Goal: Entertainment & Leisure: Consume media (video, audio)

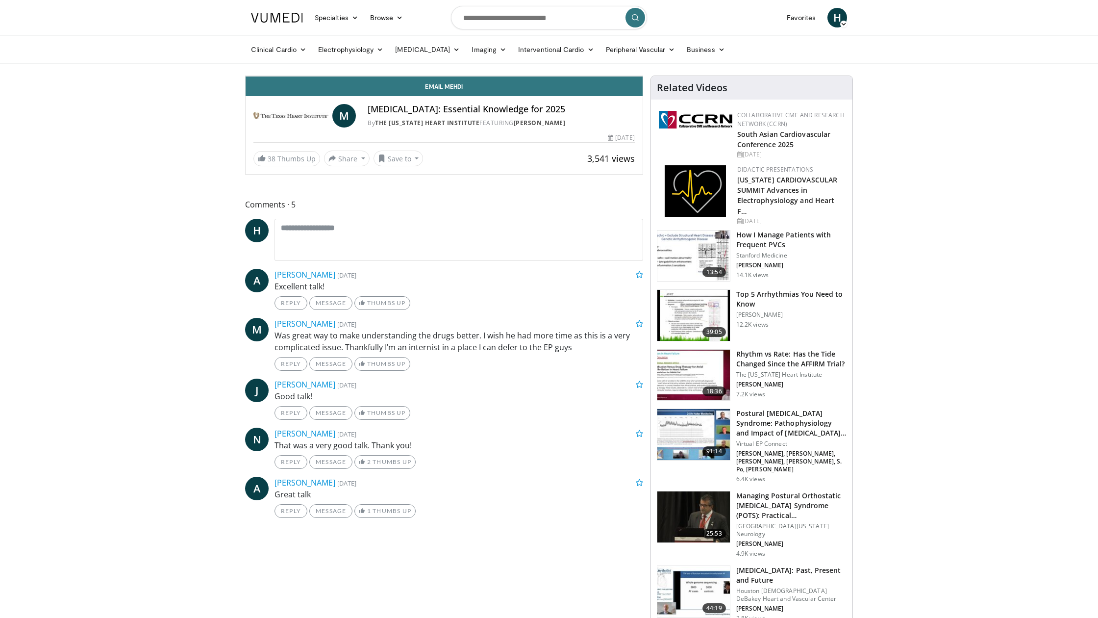
click at [458, 90] on icon "Video Player" at bounding box center [443, 75] width 27 height 27
click at [246, 56] on div "Loaded : 30.22% 07:32 06:23" at bounding box center [444, 51] width 397 height 9
click at [270, 76] on div "Current Time 8:13 / Duration 31:26 Pause Skip Backward Skip Forward Mute 0% Loa…" at bounding box center [444, 66] width 397 height 20
click at [512, 56] on div "Progress Bar" at bounding box center [512, 54] width 1 height 4
click at [322, 56] on div "Loaded : 50.90% 09:48 09:12" at bounding box center [444, 51] width 397 height 9
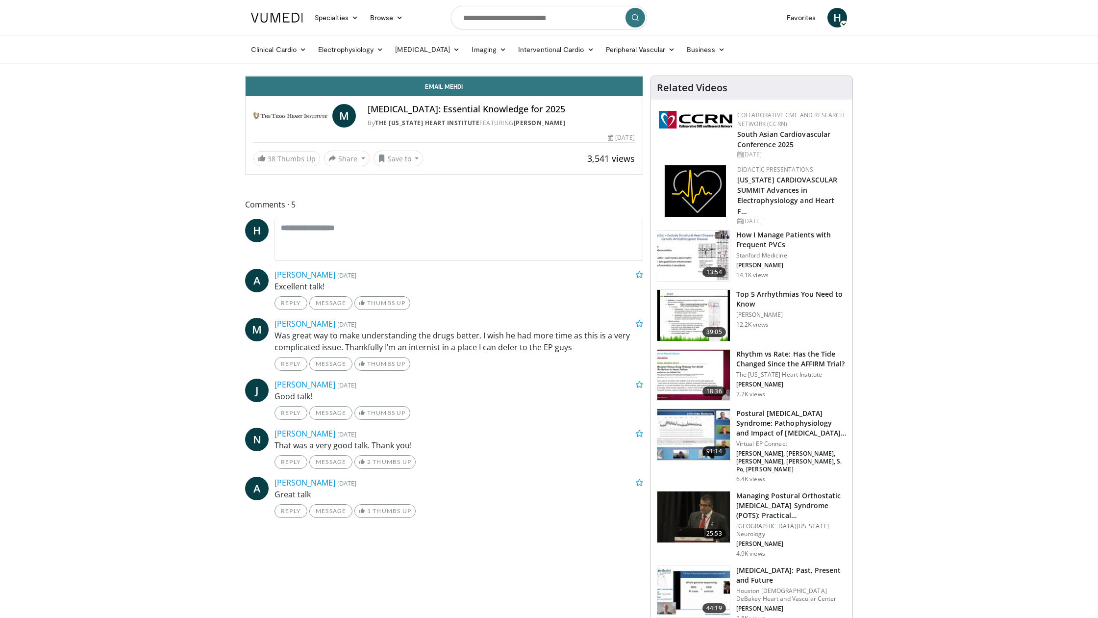
click at [303, 56] on div "Loaded : 59.91% 09:28 08:40" at bounding box center [444, 51] width 397 height 9
click at [601, 76] on span "Video Player" at bounding box center [594, 67] width 14 height 20
click at [751, 56] on div "Progress Bar" at bounding box center [751, 54] width 1 height 4
click at [776, 56] on div "Progress Bar" at bounding box center [776, 54] width 1 height 4
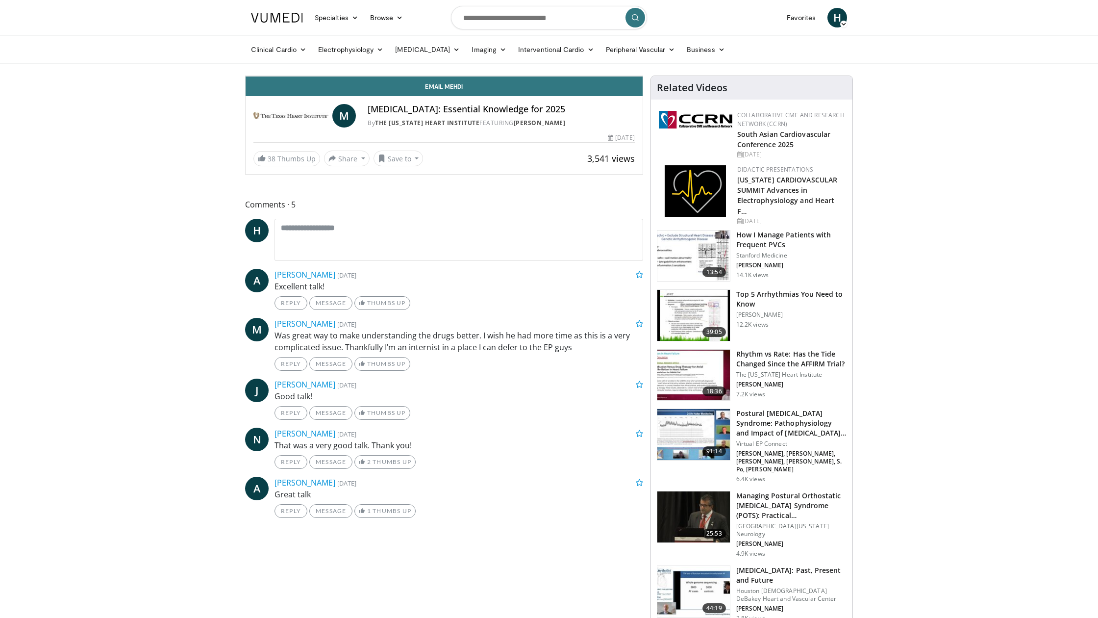
click at [468, 76] on div "10 seconds Tap to unmute" at bounding box center [444, 76] width 397 height 0
click at [547, 76] on div "10 seconds Tap to unmute" at bounding box center [444, 76] width 397 height 0
click at [458, 90] on icon "Video Player" at bounding box center [443, 75] width 27 height 27
click at [950, 56] on div "Progress Bar" at bounding box center [950, 54] width 1 height 4
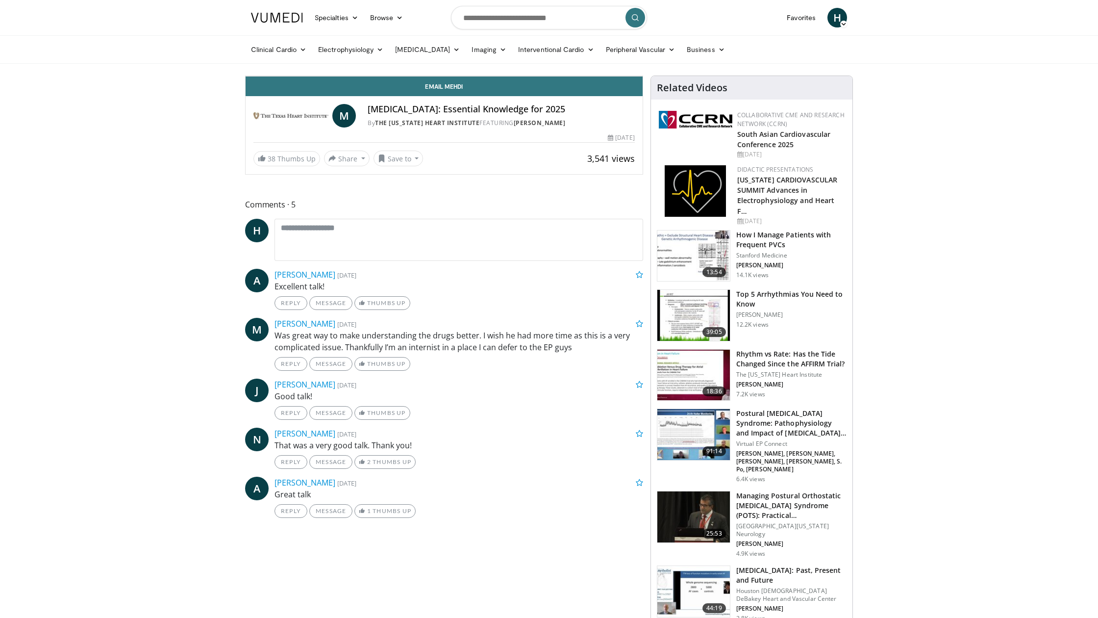
click at [946, 56] on div "Progress Bar" at bounding box center [946, 54] width 1 height 4
click at [944, 56] on div "Progress Bar" at bounding box center [944, 54] width 1 height 4
click at [940, 56] on div "Progress Bar" at bounding box center [940, 54] width 1 height 4
click at [933, 56] on div "Progress Bar" at bounding box center [933, 54] width 1 height 4
click at [932, 56] on div "Progress Bar" at bounding box center [932, 54] width 1 height 4
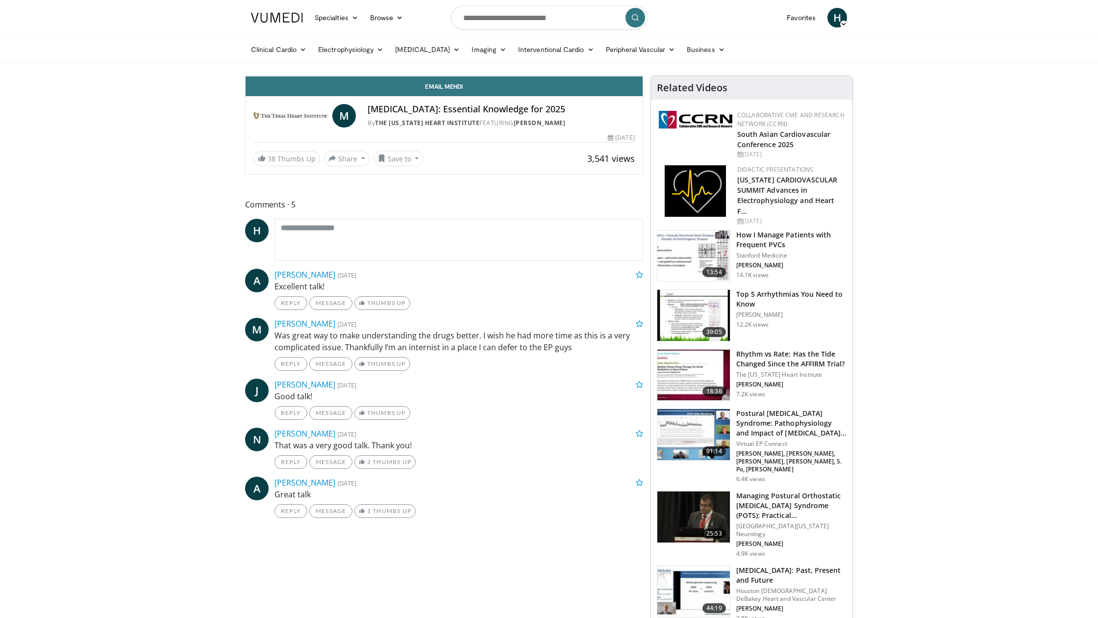
click at [643, 76] on div "10 seconds Tap to unmute" at bounding box center [444, 76] width 397 height 0
click at [458, 90] on icon "Video Player" at bounding box center [443, 75] width 27 height 27
click at [1081, 56] on div "Progress Bar" at bounding box center [1081, 54] width 1 height 4
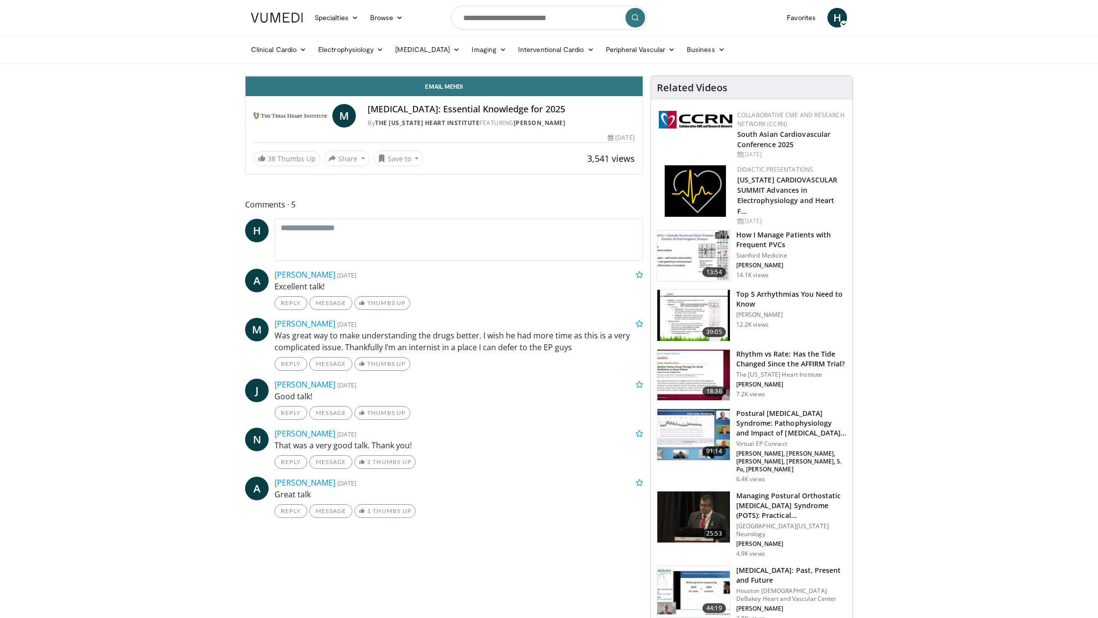
click at [458, 90] on icon "Video Player" at bounding box center [443, 75] width 27 height 27
click at [446, 86] on div "Video Player" at bounding box center [444, 76] width 238 height 20
click at [563, 86] on div "Video Player" at bounding box center [444, 76] width 238 height 20
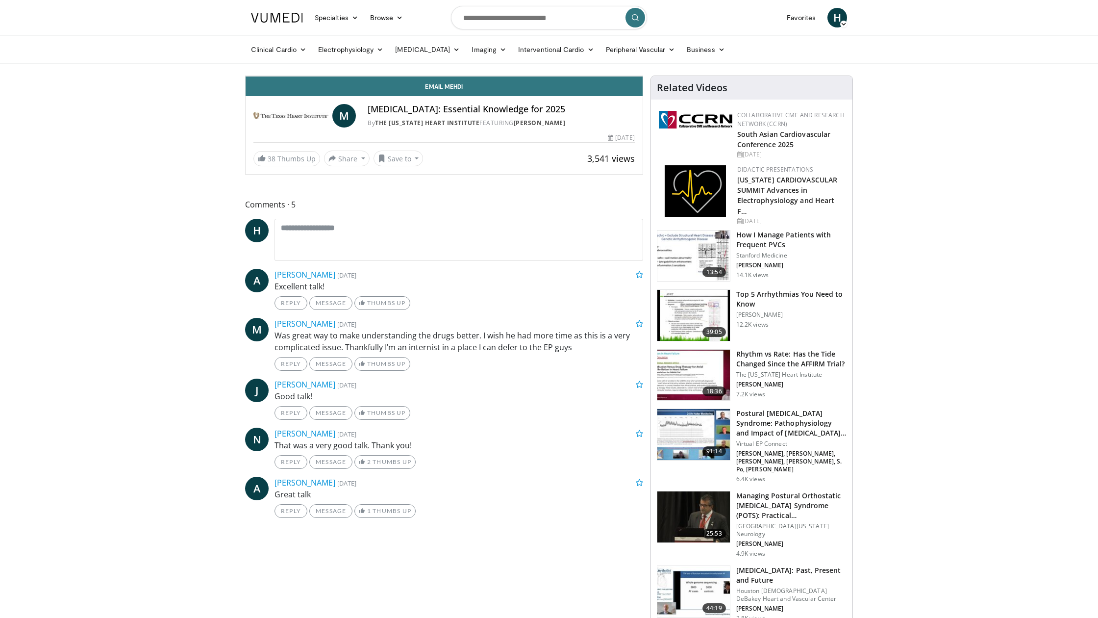
click at [458, 90] on icon "Video Player" at bounding box center [443, 75] width 27 height 27
click at [643, 76] on div "10 seconds Tap to unmute" at bounding box center [444, 76] width 397 height 0
click at [458, 90] on icon "Video Player" at bounding box center [443, 75] width 27 height 27
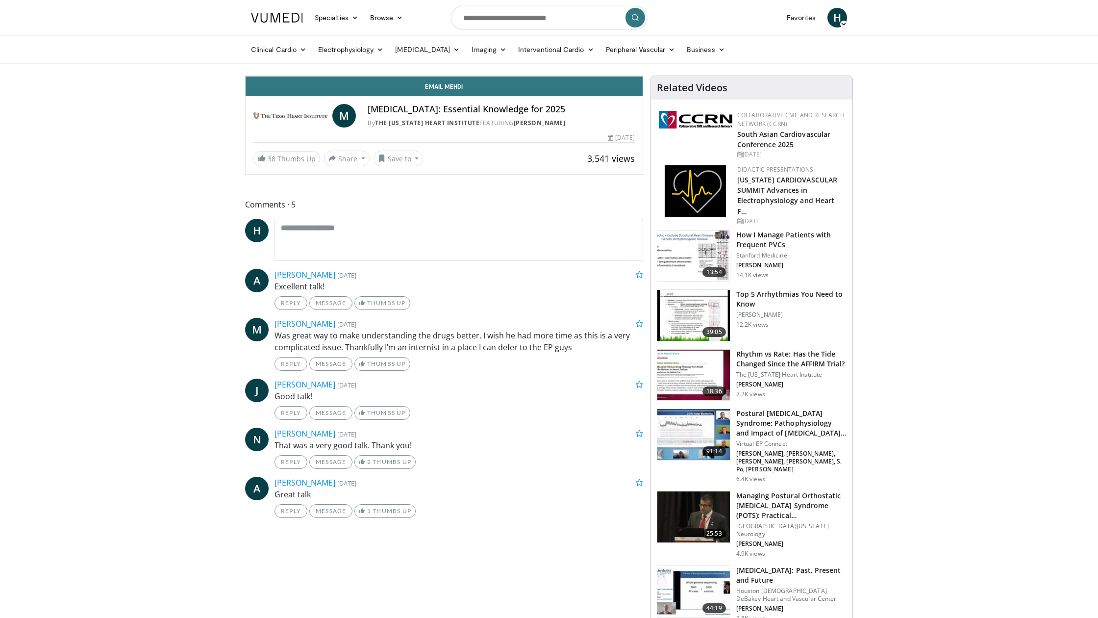
click at [643, 76] on div "10 seconds Tap to unmute" at bounding box center [444, 76] width 397 height 0
click at [246, 76] on div "10 seconds Tap to unmute" at bounding box center [444, 76] width 397 height 0
click at [601, 76] on div "10 seconds Tap to unmute" at bounding box center [444, 76] width 397 height 0
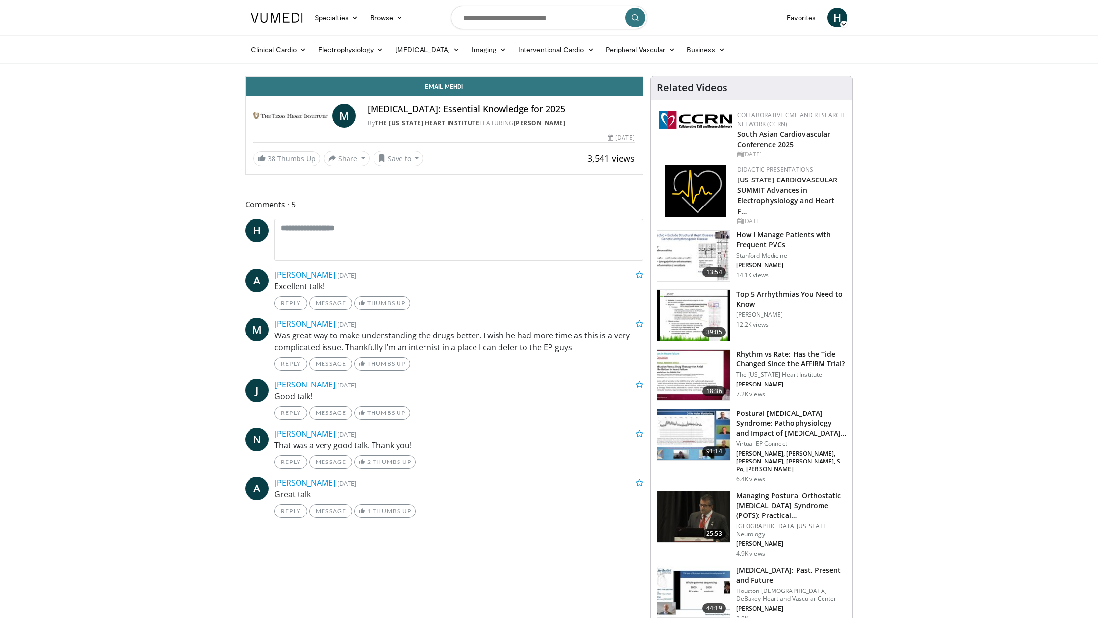
click at [529, 76] on div "10 seconds Tap to unmute" at bounding box center [444, 76] width 397 height 0
click at [458, 90] on icon "Video Player" at bounding box center [443, 75] width 27 height 27
click at [643, 76] on div "10 seconds Tap to unmute" at bounding box center [444, 76] width 397 height 0
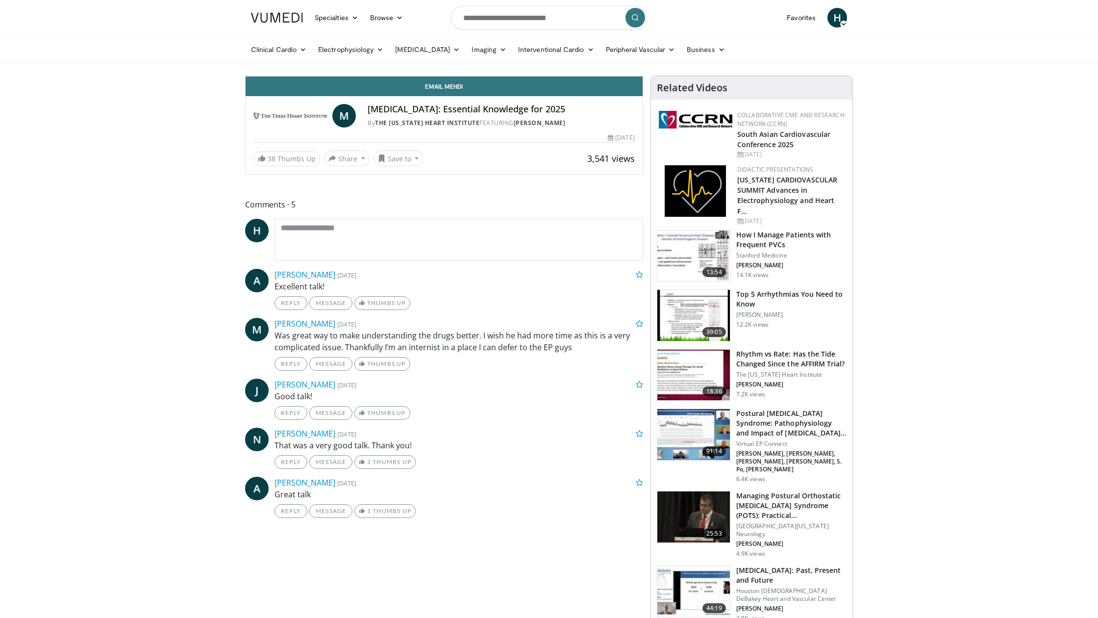
click at [643, 76] on div "10 seconds Tap to unmute" at bounding box center [444, 76] width 397 height 0
click at [458, 90] on icon "Video Player" at bounding box center [443, 75] width 27 height 27
click at [321, 90] on icon "Video Player" at bounding box center [334, 75] width 27 height 27
click at [458, 90] on icon "Video Player" at bounding box center [443, 75] width 27 height 27
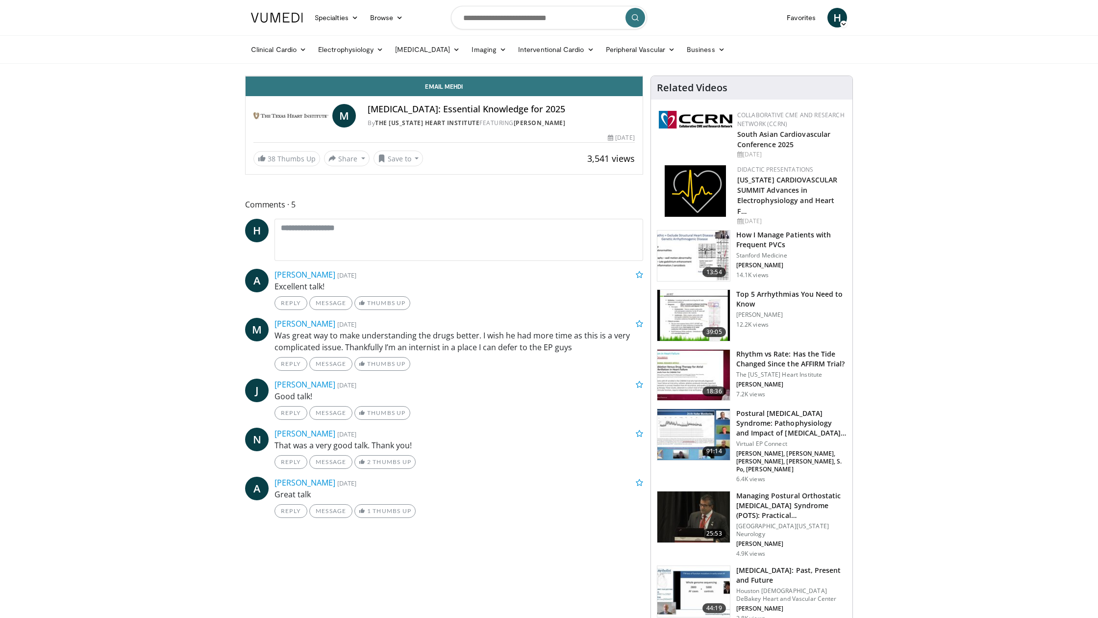
click at [458, 90] on icon "Video Player" at bounding box center [443, 75] width 27 height 27
click at [321, 90] on icon "Video Player" at bounding box center [334, 75] width 27 height 27
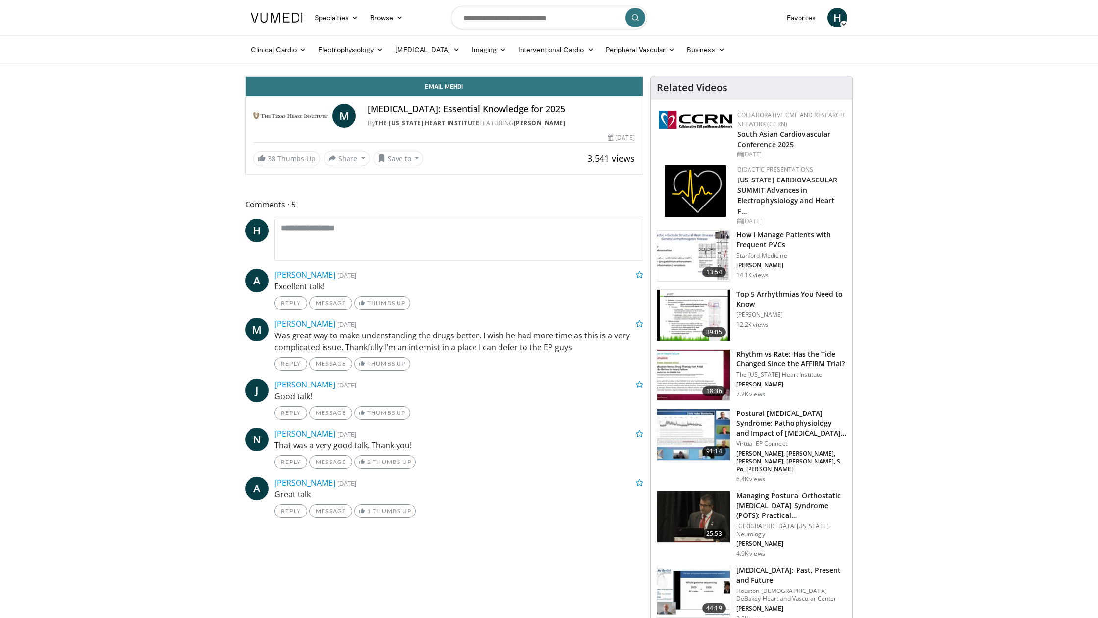
click at [458, 90] on icon "Video Player" at bounding box center [443, 75] width 27 height 27
click at [643, 76] on div "20 seconds Tap to unmute" at bounding box center [444, 76] width 397 height 0
click at [321, 90] on icon "Video Player" at bounding box center [334, 75] width 27 height 27
click at [458, 90] on icon "Video Player" at bounding box center [443, 75] width 27 height 27
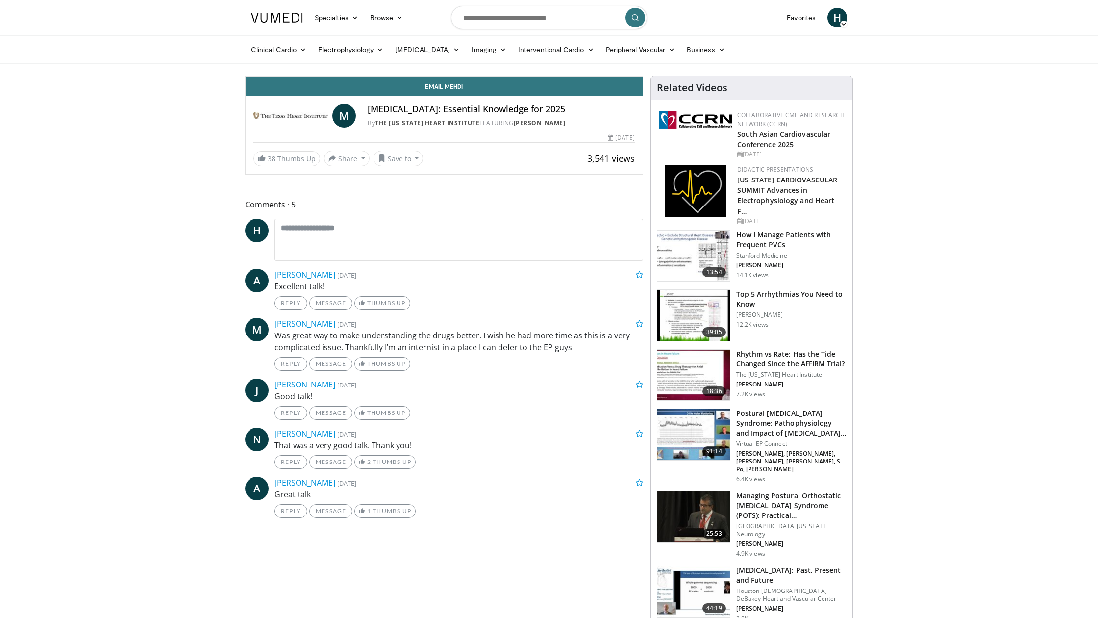
click at [458, 90] on icon "Video Player" at bounding box center [443, 75] width 27 height 27
click at [271, 76] on div "20 seconds Tap to unmute" at bounding box center [444, 76] width 397 height 0
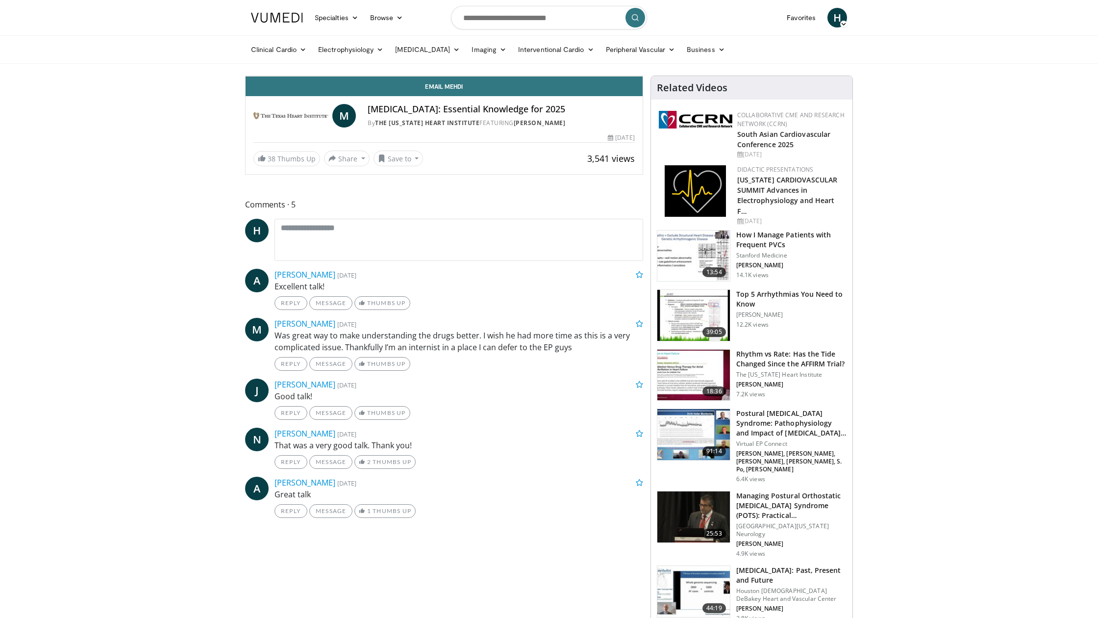
click at [458, 90] on icon "Video Player" at bounding box center [443, 75] width 27 height 27
click at [604, 76] on button "Playback Rate" at bounding box center [594, 66] width 20 height 20
click at [643, 76] on video-js "**********" at bounding box center [444, 76] width 397 height 0
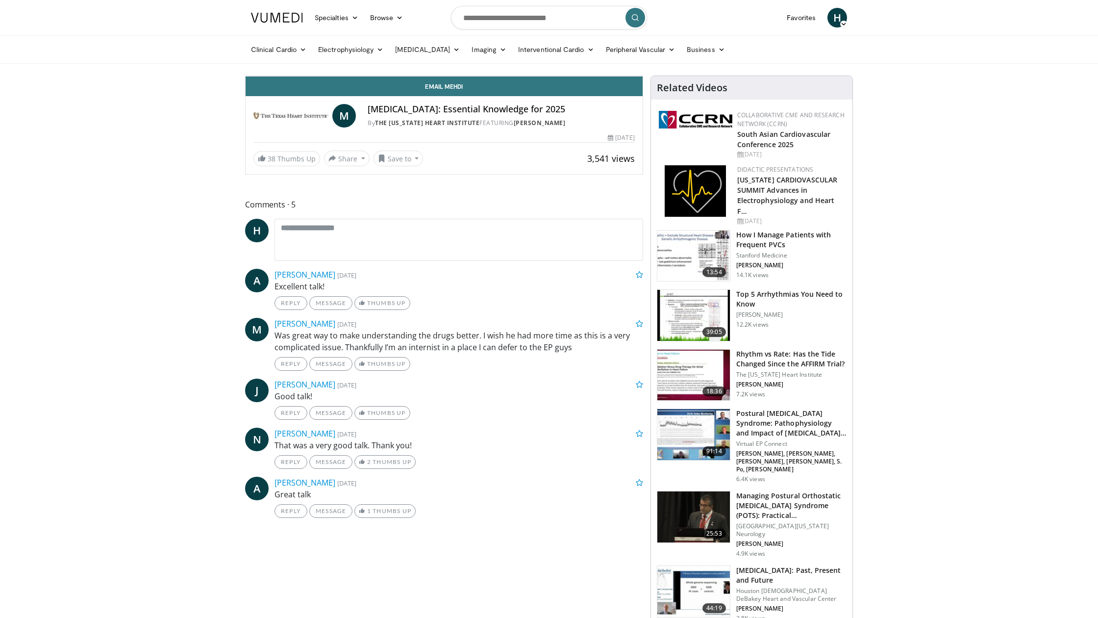
click at [643, 76] on span "Video Player" at bounding box center [633, 66] width 20 height 20
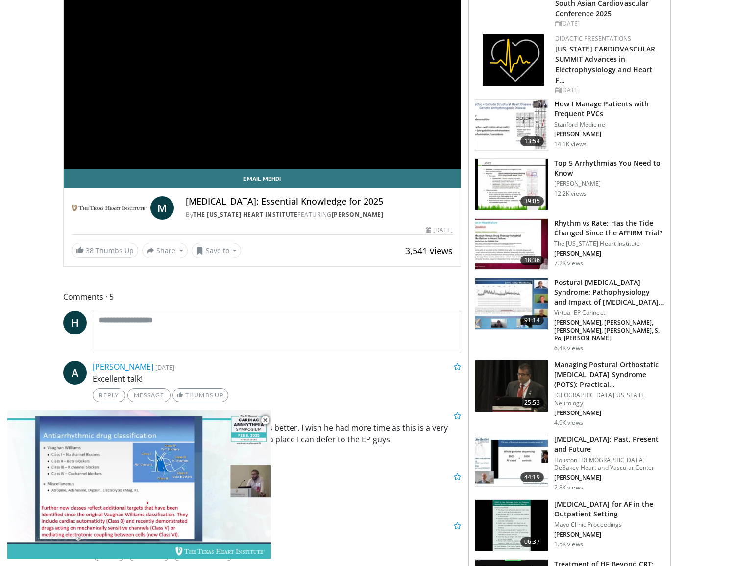
scroll to position [166, 0]
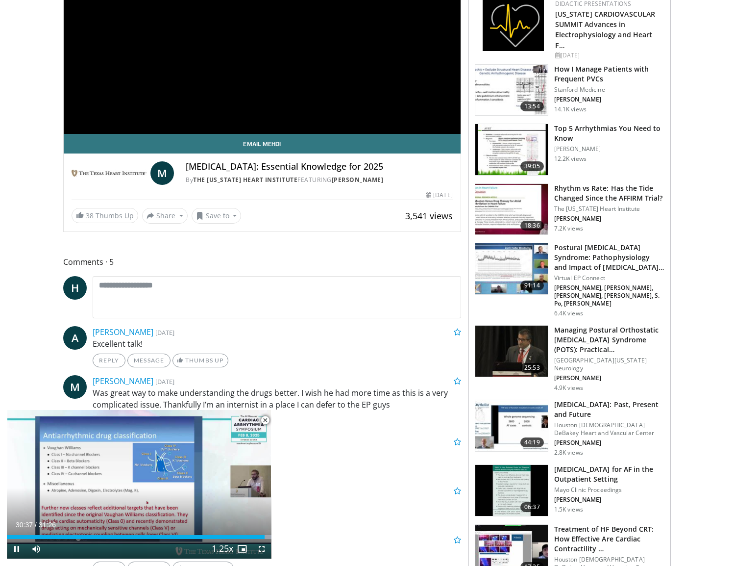
click at [265, 423] on span "Video Player" at bounding box center [265, 420] width 20 height 20
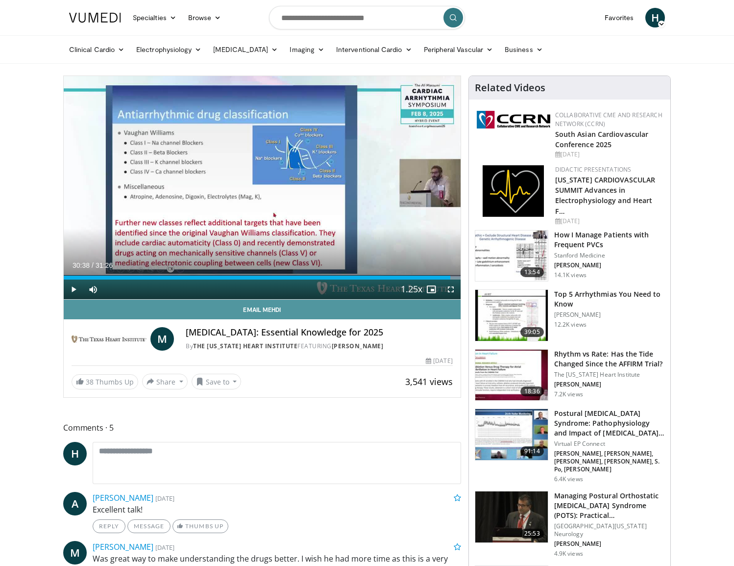
scroll to position [0, 0]
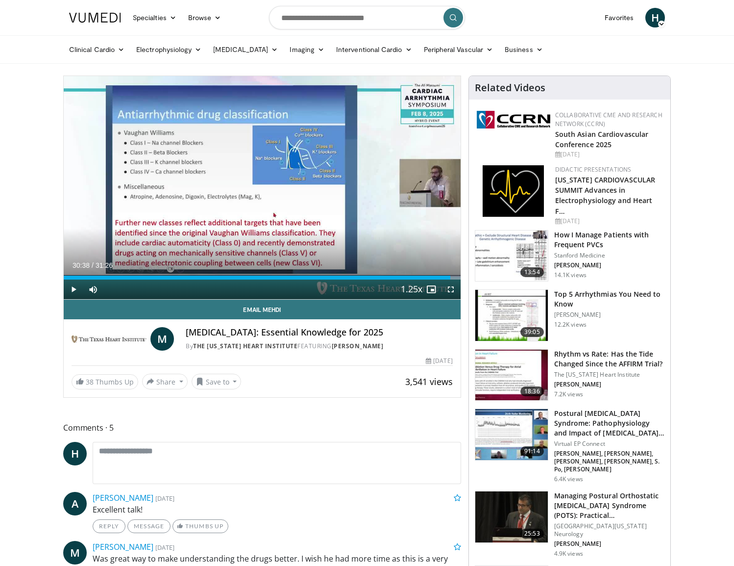
click at [76, 291] on span "Video Player" at bounding box center [74, 289] width 20 height 20
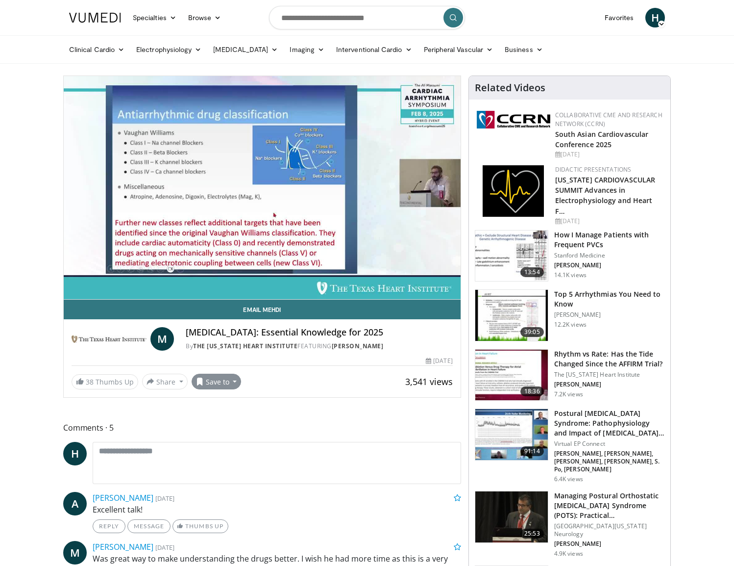
click at [211, 385] on button "Save to" at bounding box center [217, 382] width 50 height 16
click at [224, 403] on span "Add to Favorites" at bounding box center [234, 402] width 60 height 11
